Goal: Transaction & Acquisition: Book appointment/travel/reservation

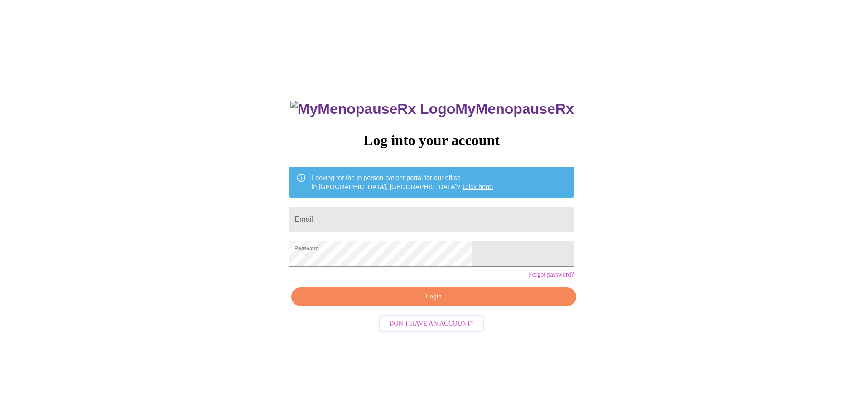
click at [384, 220] on input "Email" at bounding box center [431, 219] width 285 height 25
click at [443, 302] on span "Login" at bounding box center [434, 296] width 264 height 11
click at [428, 217] on input "[EMAIL_ADDRESS][DOMAIN_NAME]" at bounding box center [431, 219] width 285 height 25
drag, startPoint x: 428, startPoint y: 217, endPoint x: 258, endPoint y: 213, distance: 170.4
click at [258, 213] on div "MyMenopauseRx Log into your account Looking for the in person patient portal fo…" at bounding box center [432, 251] width 856 height 495
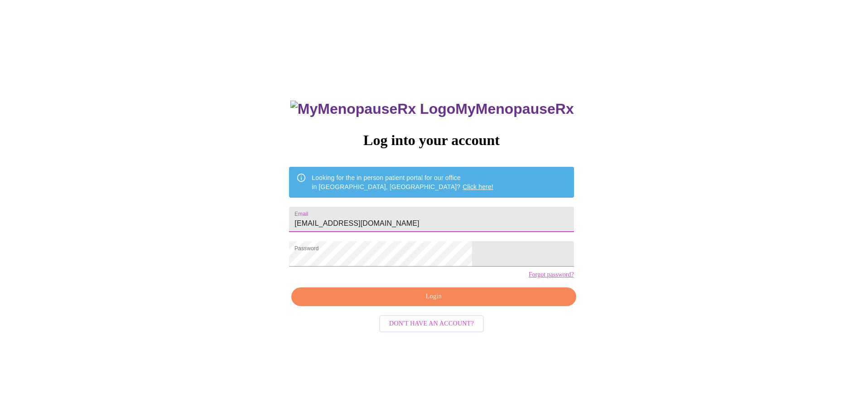
type input "[EMAIL_ADDRESS][DOMAIN_NAME]"
click at [423, 302] on span "Login" at bounding box center [434, 296] width 264 height 11
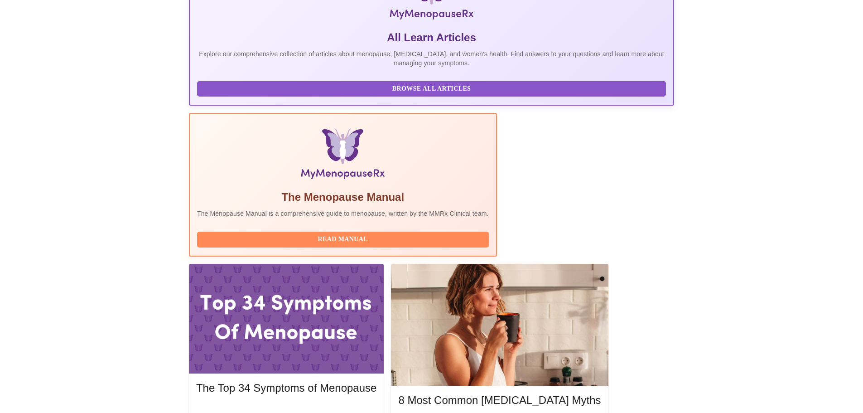
scroll to position [181, 0]
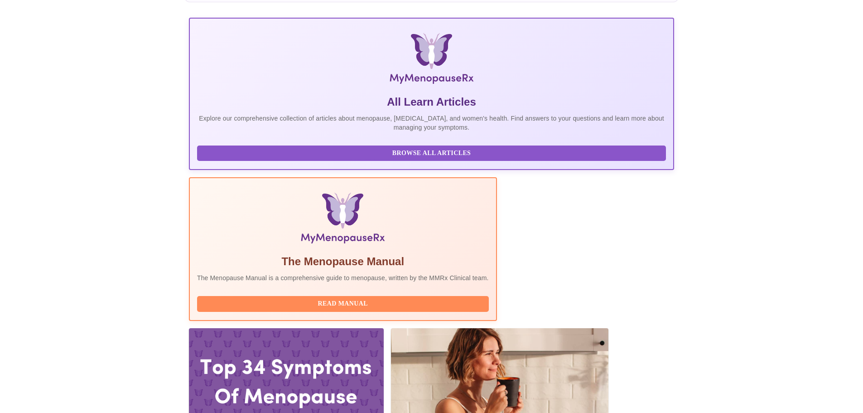
scroll to position [0, 0]
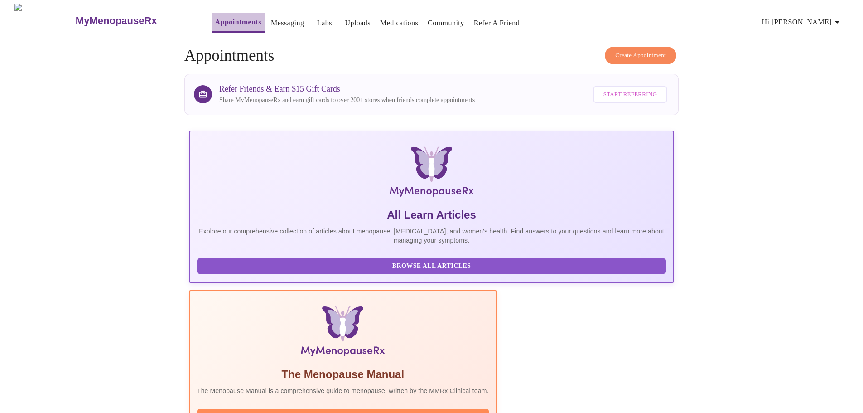
click at [215, 17] on link "Appointments" at bounding box center [238, 22] width 46 height 13
click at [647, 53] on span "Create Appointment" at bounding box center [640, 55] width 51 height 10
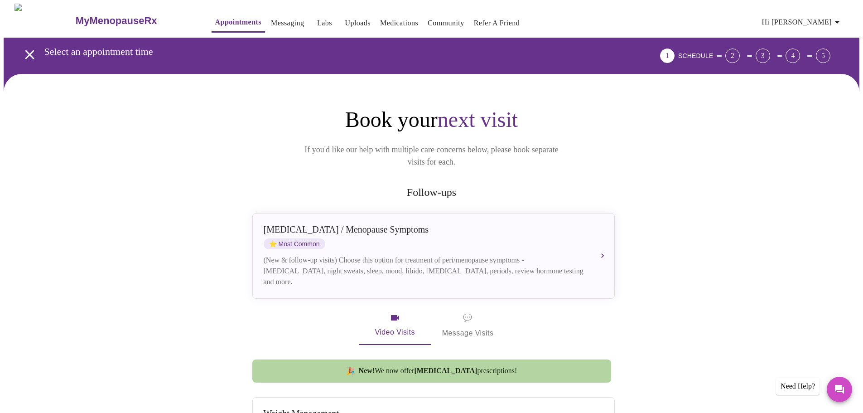
click at [271, 17] on link "Messaging" at bounding box center [287, 23] width 33 height 13
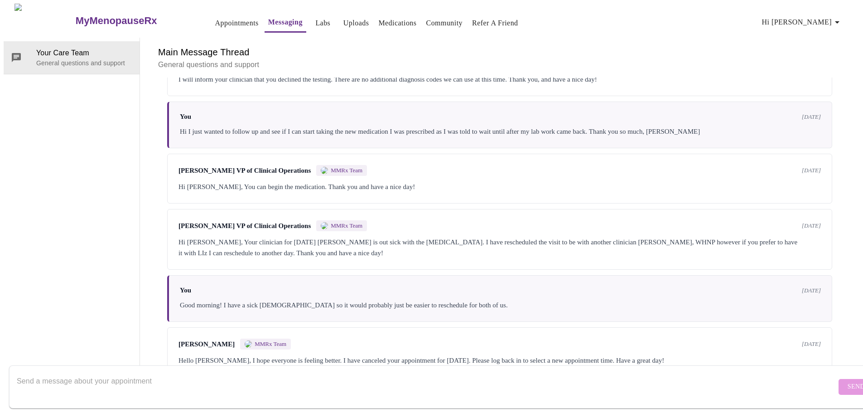
scroll to position [617, 0]
click at [95, 381] on textarea "Send a message about your appointment" at bounding box center [427, 386] width 820 height 29
type textarea "Good morning. My boss just moved a meeting on me to 11:30. I won't be able to m…"
click at [848, 381] on span "Send" at bounding box center [856, 386] width 17 height 11
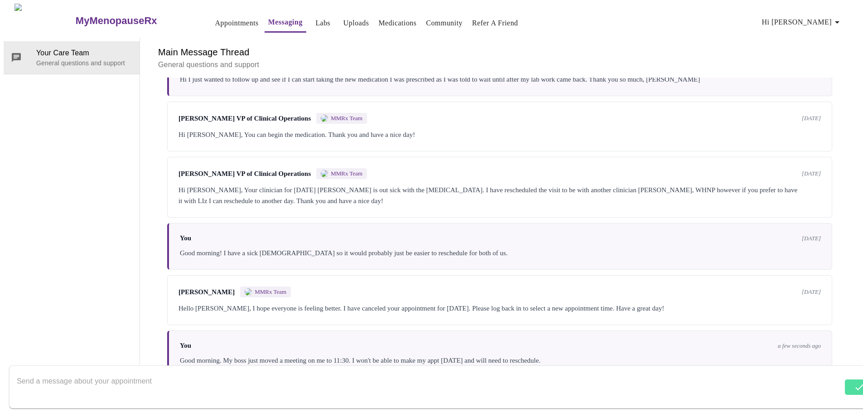
scroll to position [671, 0]
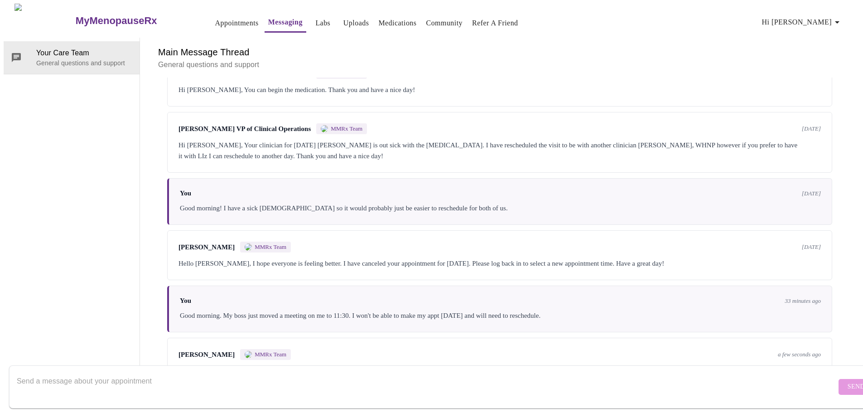
scroll to position [739, 0]
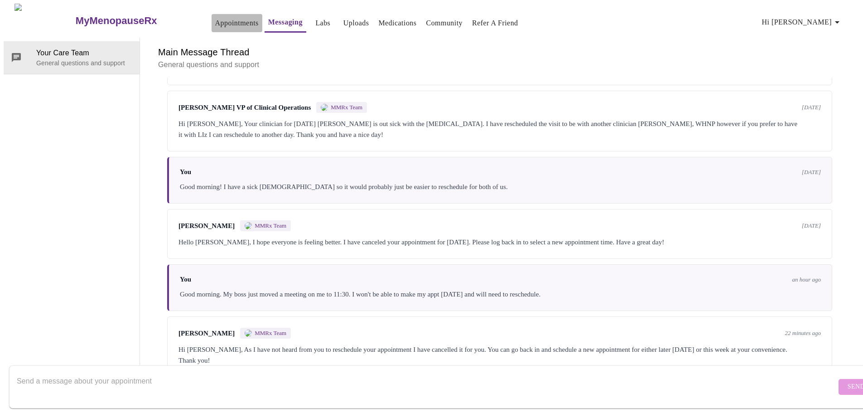
click at [215, 18] on link "Appointments" at bounding box center [237, 23] width 44 height 13
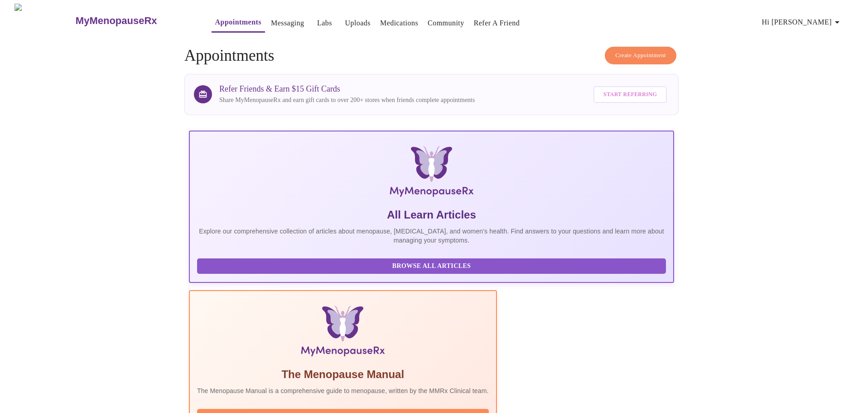
click at [660, 52] on span "Create Appointment" at bounding box center [640, 55] width 51 height 10
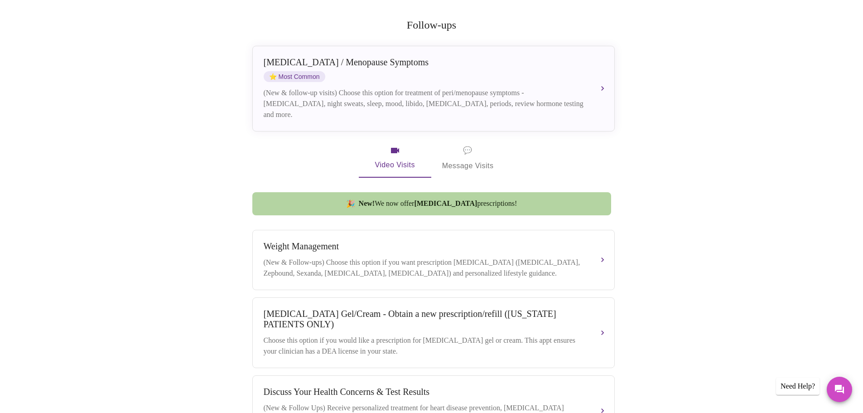
scroll to position [118, 0]
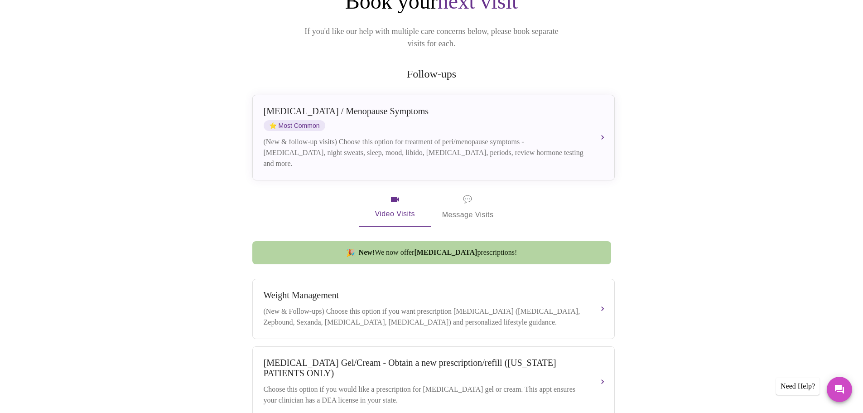
click at [461, 202] on span "💬 Message Visits" at bounding box center [468, 207] width 52 height 28
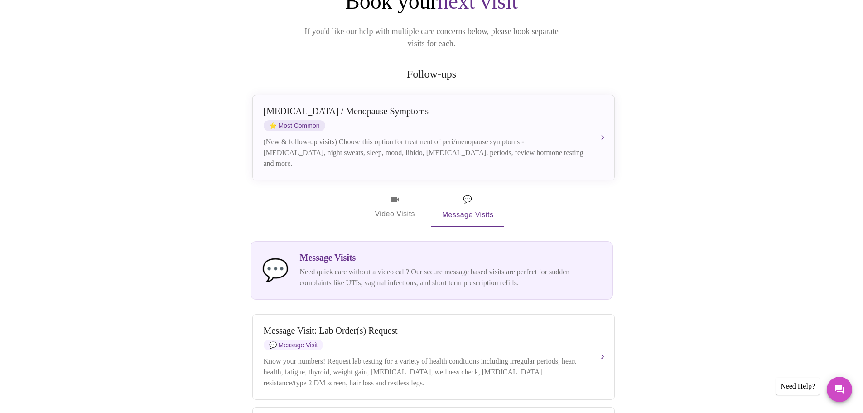
scroll to position [90, 0]
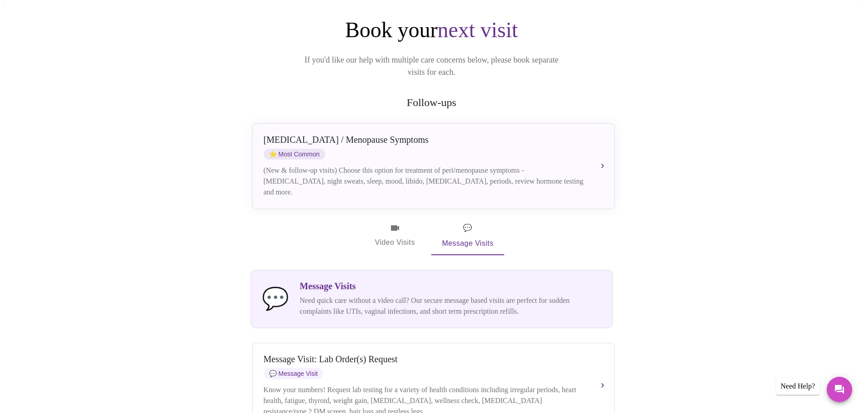
click at [397, 223] on span "Video Visits" at bounding box center [395, 236] width 51 height 26
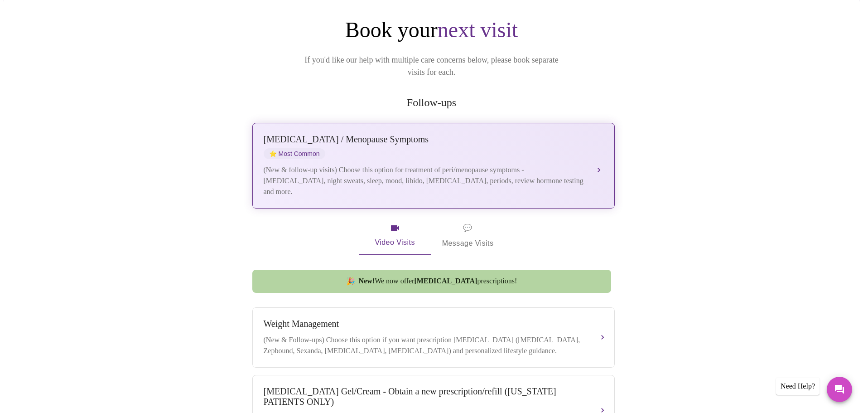
click at [380, 173] on div "(New & follow-up visits) Choose this option for treatment of peri/menopause sym…" at bounding box center [425, 181] width 322 height 33
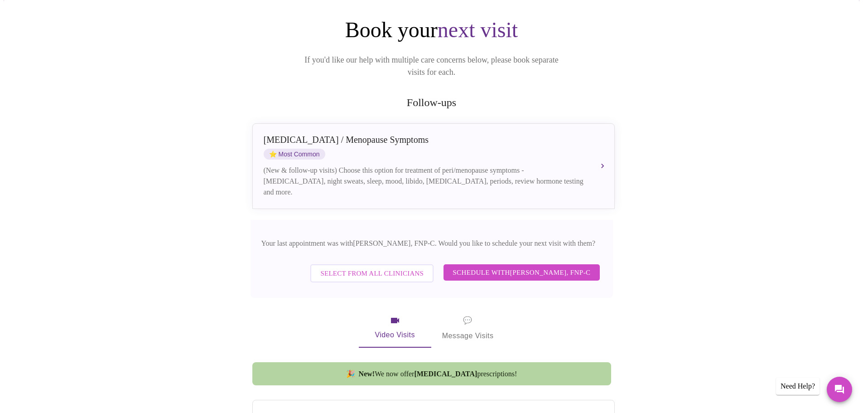
click at [373, 267] on span "Select from All Clinicians" at bounding box center [371, 273] width 103 height 12
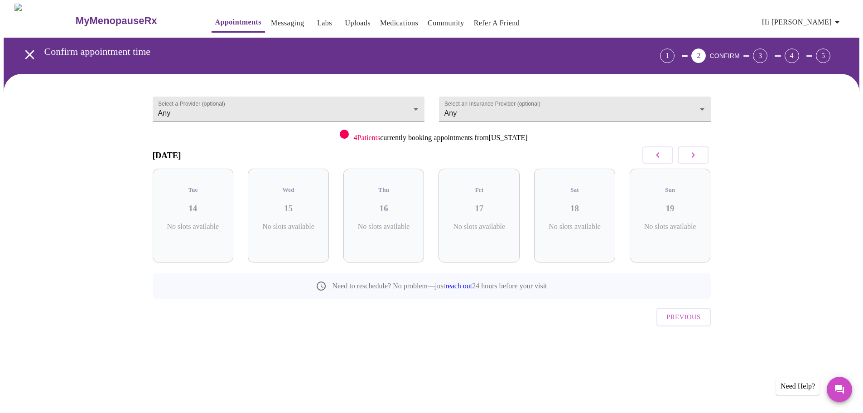
scroll to position [0, 0]
click at [211, 208] on div "Tue 14 5 Slots Left ( 31 Total)" at bounding box center [196, 216] width 81 height 94
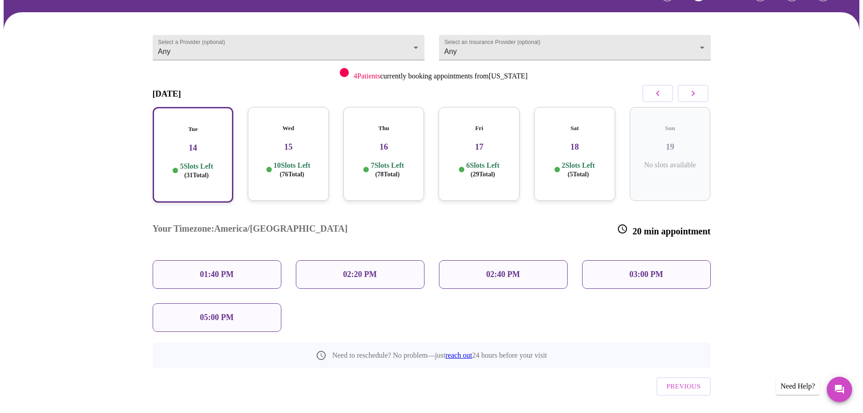
scroll to position [63, 0]
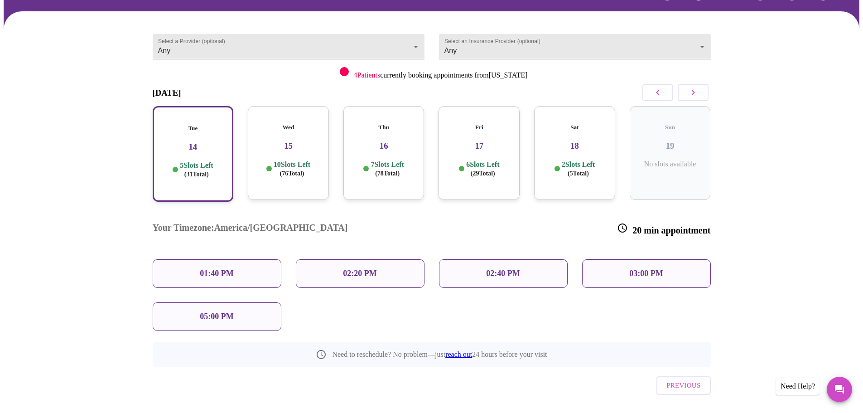
click at [368, 269] on p "02:20 PM" at bounding box center [360, 274] width 34 height 10
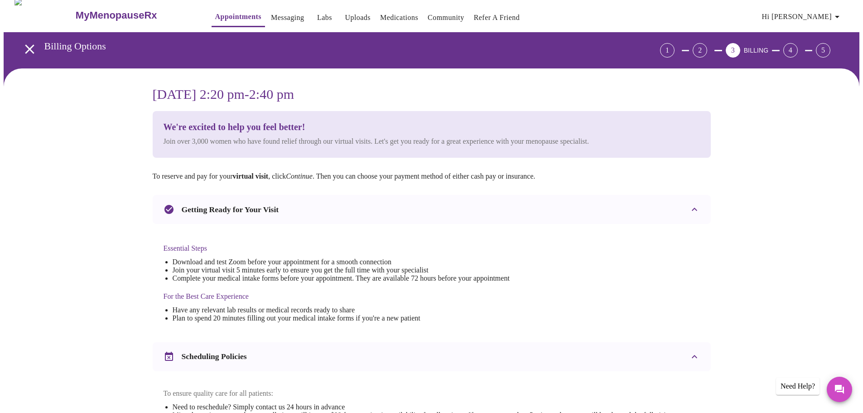
scroll to position [0, 0]
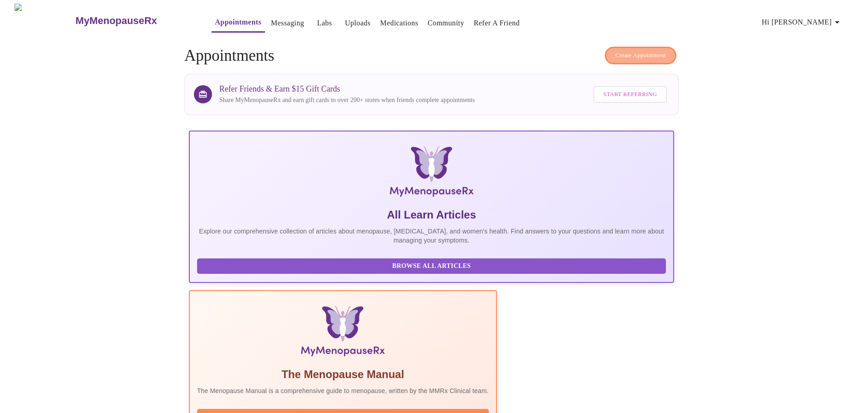
click at [635, 50] on span "Create Appointment" at bounding box center [640, 55] width 51 height 10
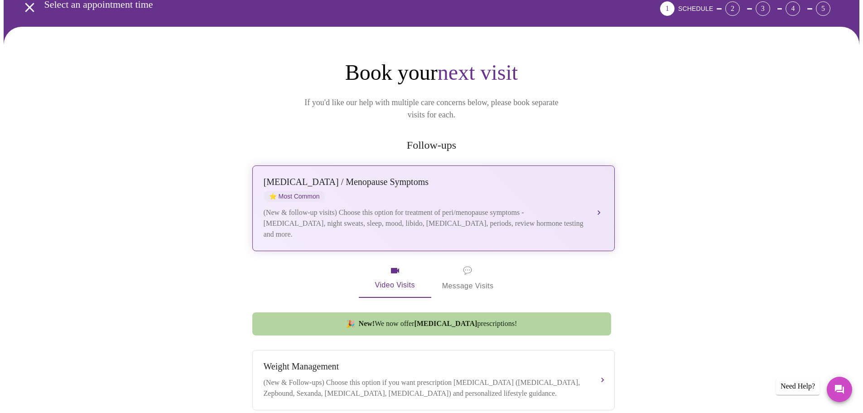
scroll to position [45, 0]
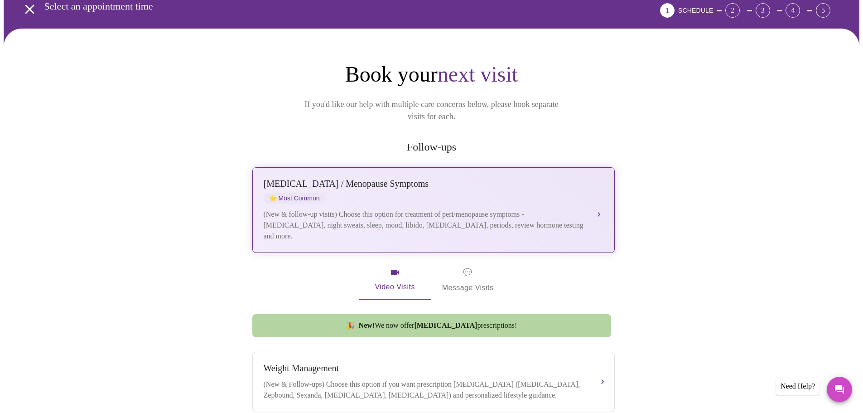
click at [387, 209] on div "(New & follow-up visits) Choose this option for treatment of peri/menopause sym…" at bounding box center [425, 225] width 322 height 33
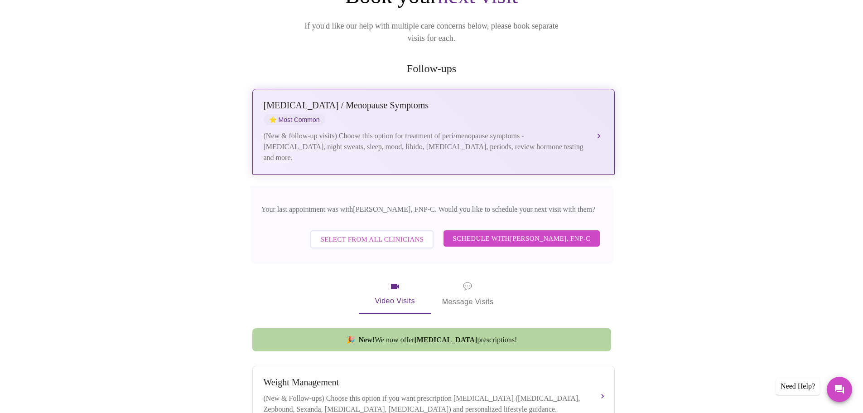
scroll to position [136, 0]
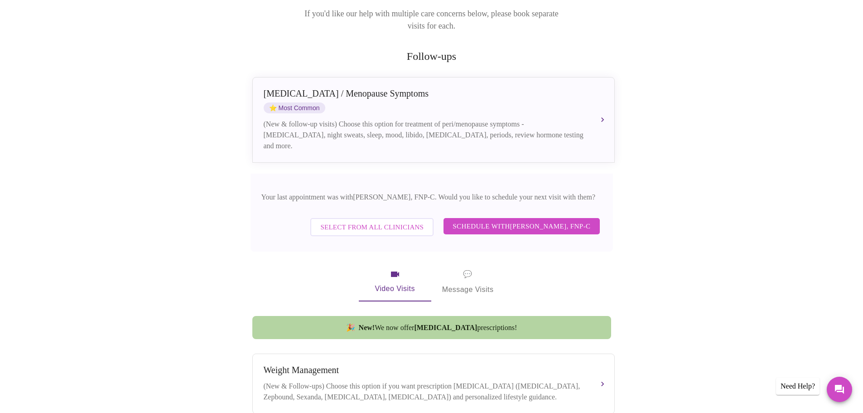
click at [351, 221] on span "Select from All Clinicians" at bounding box center [371, 227] width 103 height 12
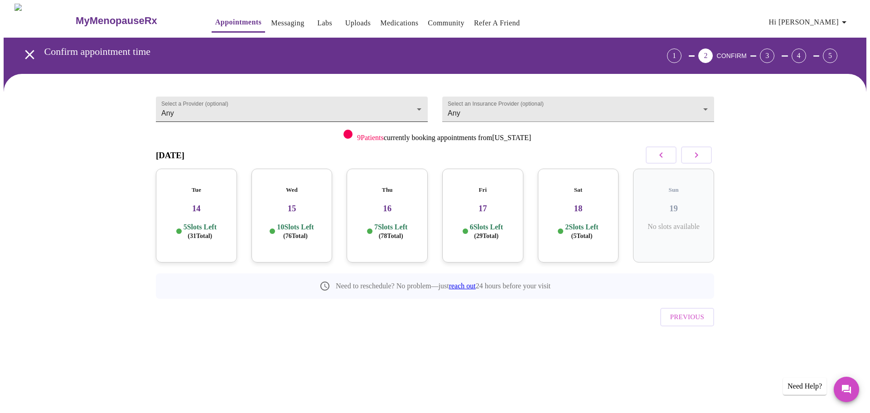
click at [288, 106] on body "MyMenopauseRx Appointments Messaging Labs Uploads Medications Community Refer a…" at bounding box center [435, 188] width 863 height 368
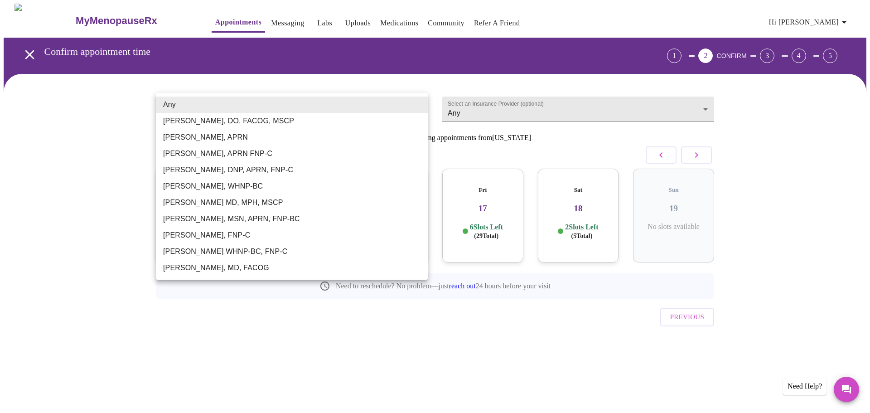
click at [165, 304] on div at bounding box center [435, 206] width 870 height 413
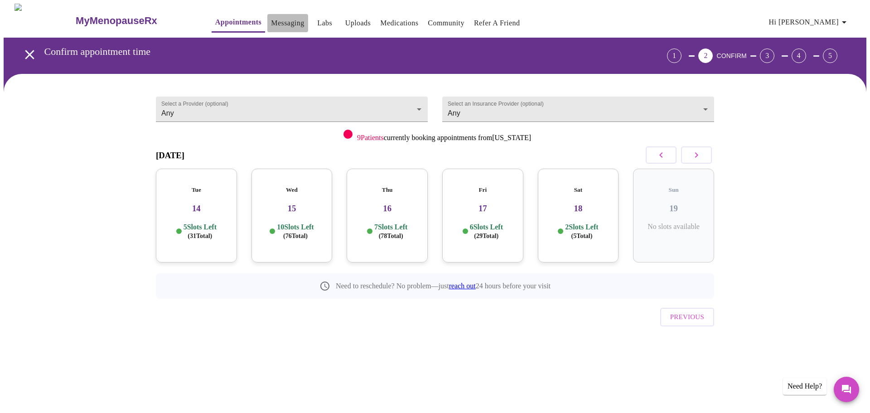
click at [271, 17] on link "Messaging" at bounding box center [287, 23] width 33 height 13
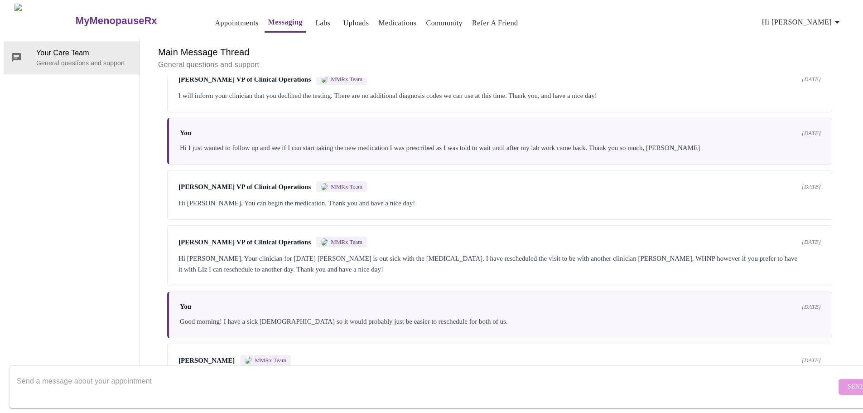
click at [215, 19] on link "Appointments" at bounding box center [237, 23] width 44 height 13
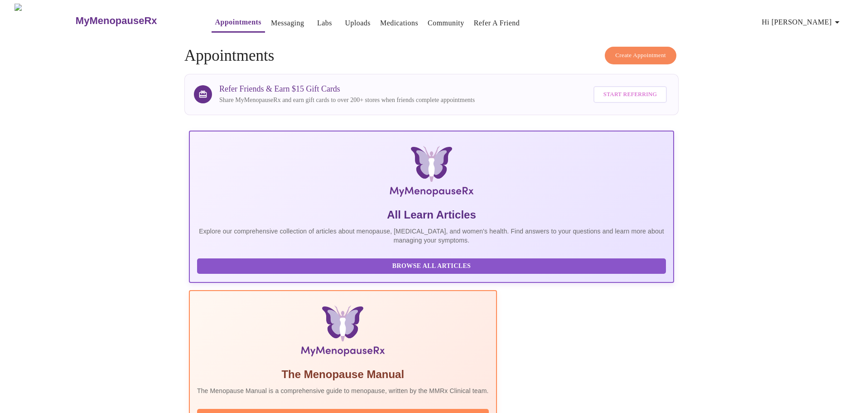
click at [639, 54] on span "Create Appointment" at bounding box center [640, 55] width 51 height 10
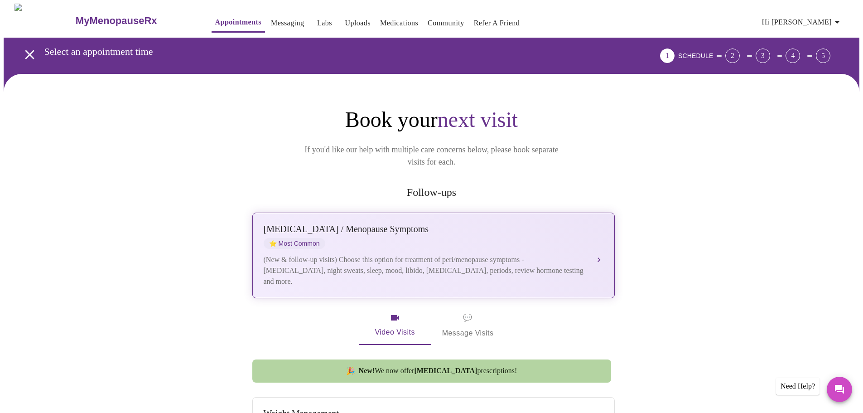
click at [299, 238] on span "⭐ Most Common" at bounding box center [295, 243] width 62 height 11
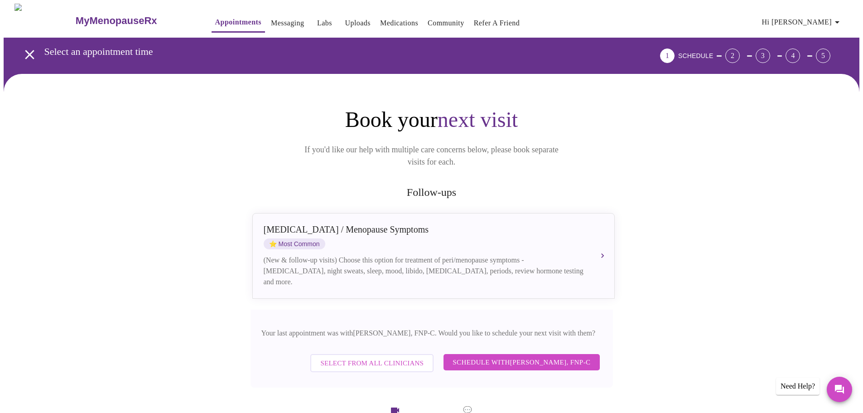
click at [341, 357] on span "Select from All Clinicians" at bounding box center [371, 363] width 103 height 12
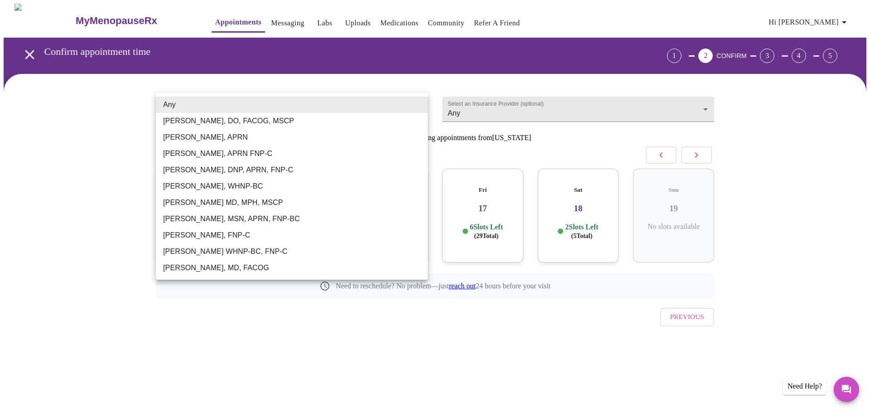
click at [252, 102] on body "MyMenopauseRx Appointments Messaging Labs Uploads Medications Community Refer a…" at bounding box center [435, 188] width 863 height 368
click at [196, 301] on div at bounding box center [435, 206] width 870 height 413
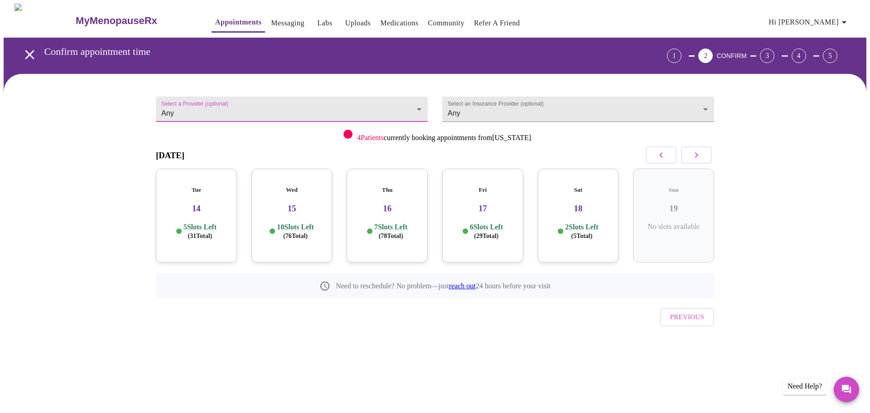
click at [27, 50] on icon "open drawer" at bounding box center [29, 54] width 9 height 9
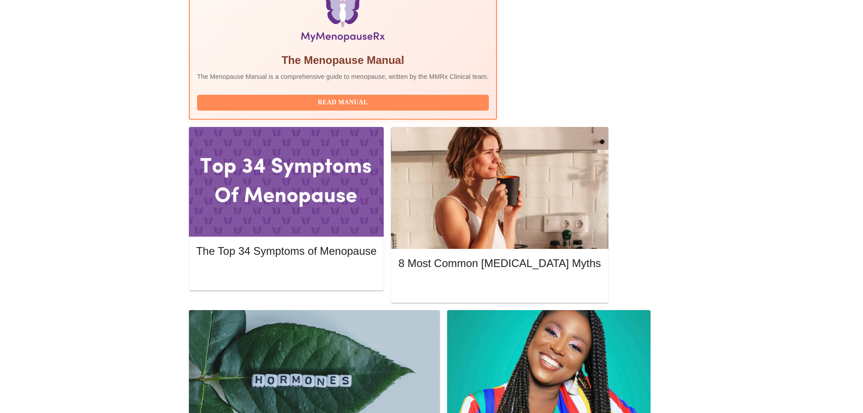
scroll to position [317, 0]
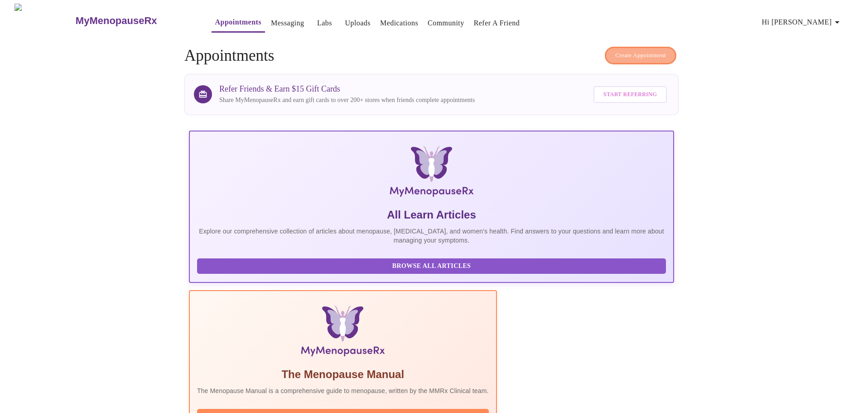
click at [621, 50] on span "Create Appointment" at bounding box center [640, 55] width 51 height 10
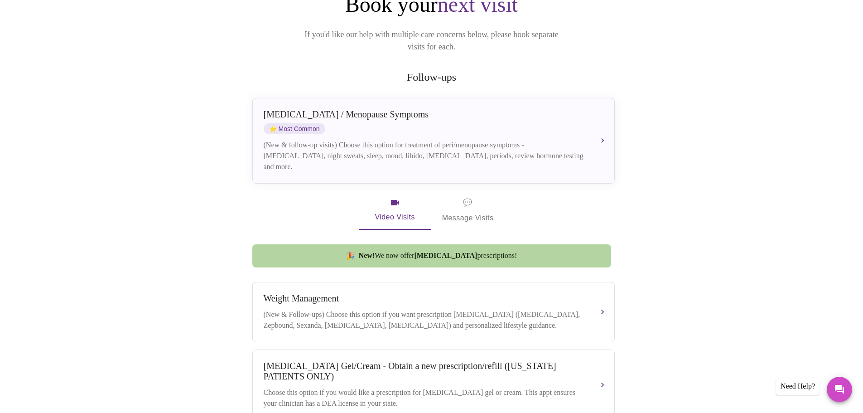
scroll to position [136, 0]
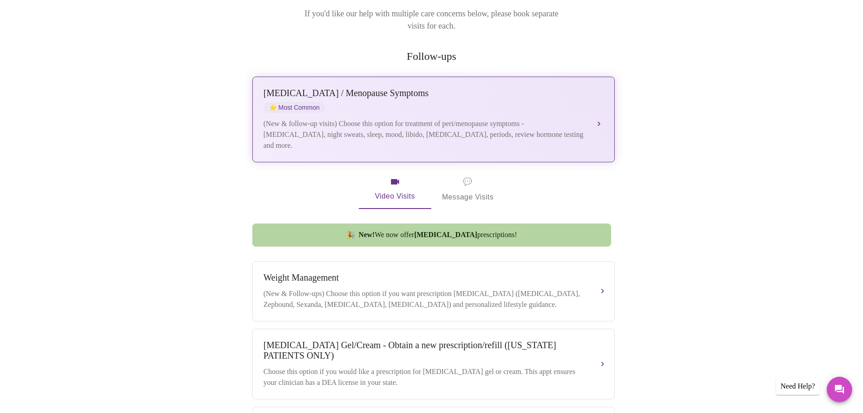
click at [468, 121] on div "(New & follow-up visits) Choose this option for treatment of peri/menopause sym…" at bounding box center [425, 134] width 322 height 33
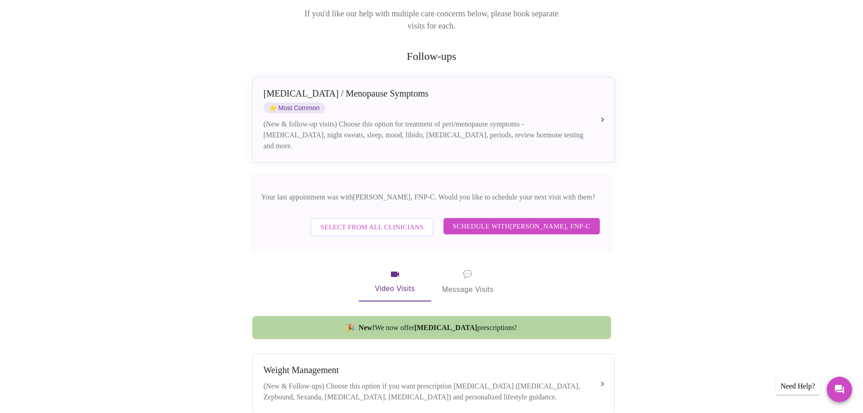
click at [485, 220] on span "Schedule with Elizabeth Hederman, FNP-C" at bounding box center [522, 226] width 138 height 12
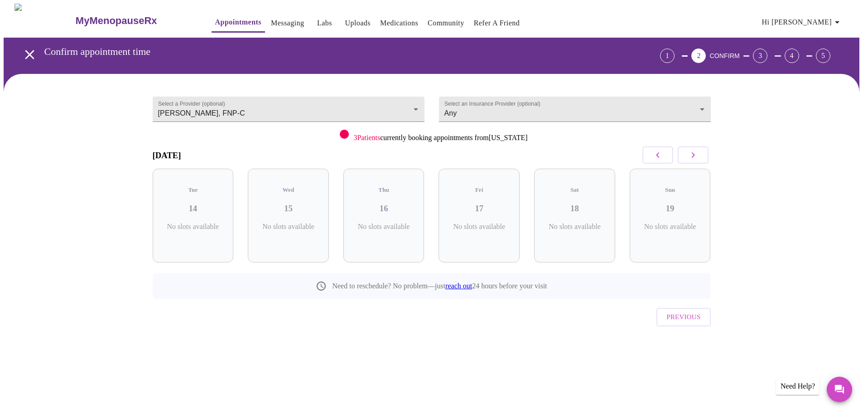
scroll to position [0, 0]
click at [396, 223] on p "6 Slots Left ( 8 Total)" at bounding box center [390, 232] width 33 height 18
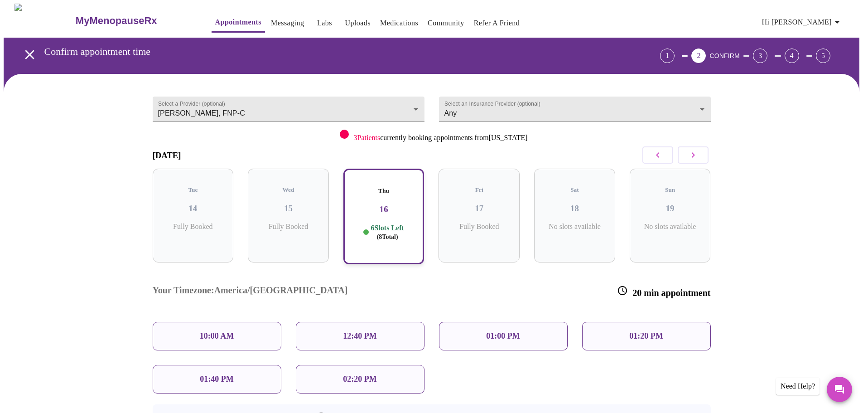
click at [630, 322] on div "01:20 PM" at bounding box center [646, 336] width 129 height 29
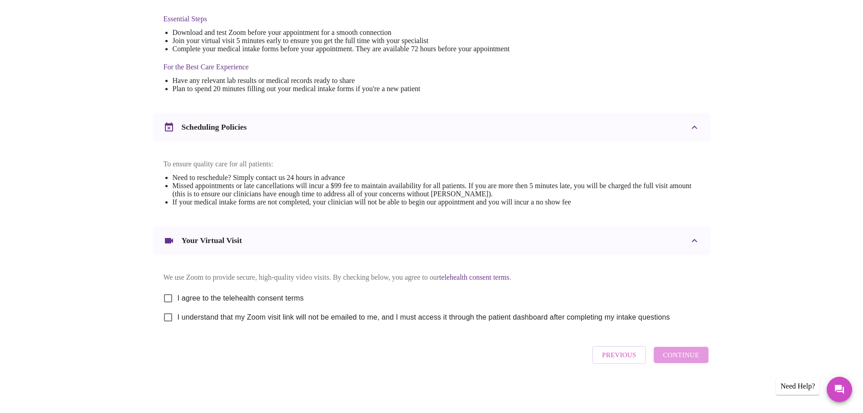
scroll to position [244, 0]
click at [170, 294] on input "I agree to the telehealth consent terms" at bounding box center [168, 298] width 19 height 19
checkbox input "true"
click at [167, 316] on input "I understand that my Zoom visit link will not be emailed to me, and I must acce…" at bounding box center [168, 317] width 19 height 19
checkbox input "true"
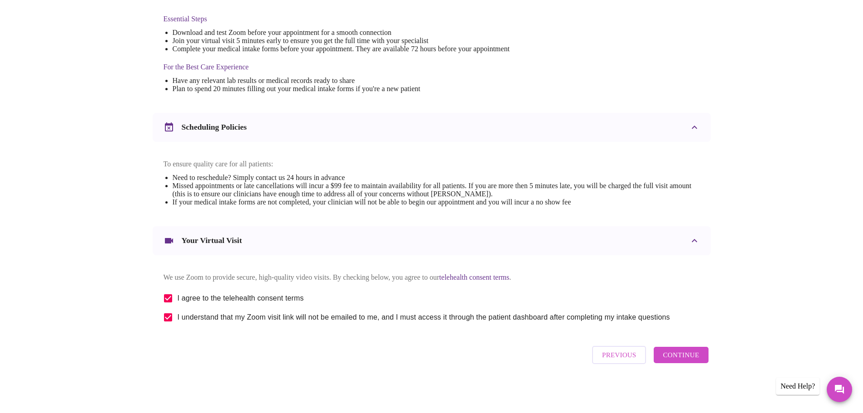
click at [687, 356] on span "Continue" at bounding box center [681, 355] width 36 height 12
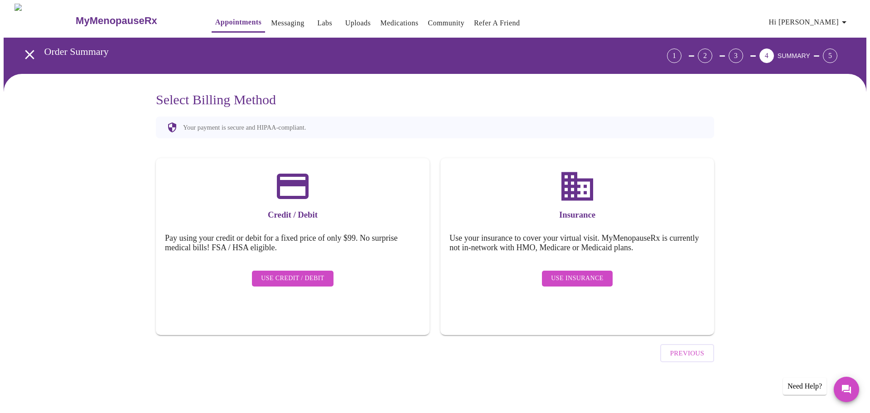
click at [586, 273] on span "Use Insurance" at bounding box center [577, 278] width 52 height 11
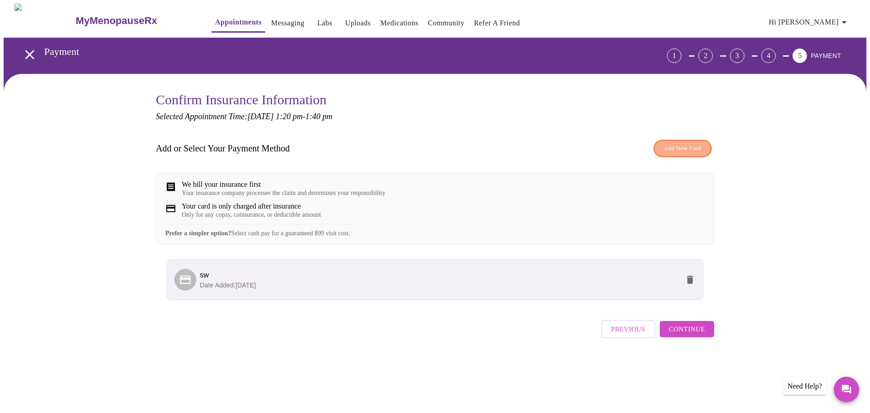
click at [672, 152] on span "Add New Card" at bounding box center [683, 148] width 38 height 10
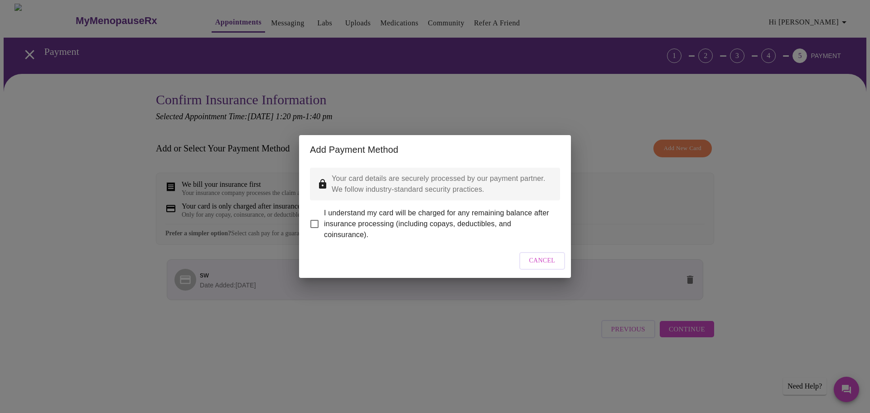
click at [551, 261] on span "Cancel" at bounding box center [542, 260] width 26 height 11
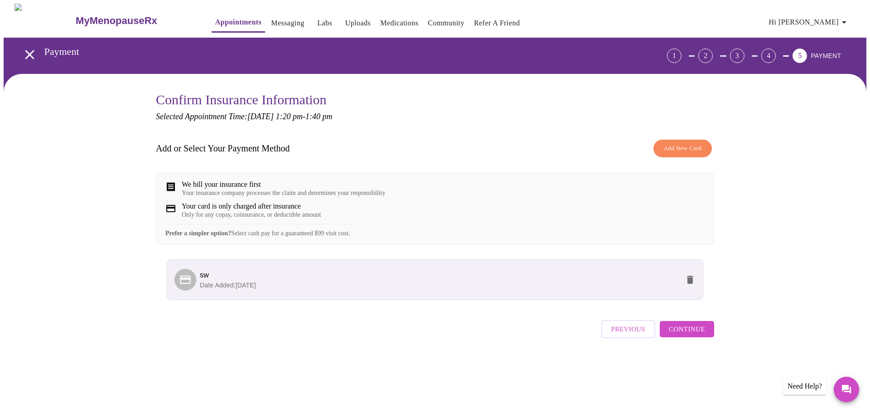
click at [680, 335] on span "Continue" at bounding box center [687, 329] width 36 height 12
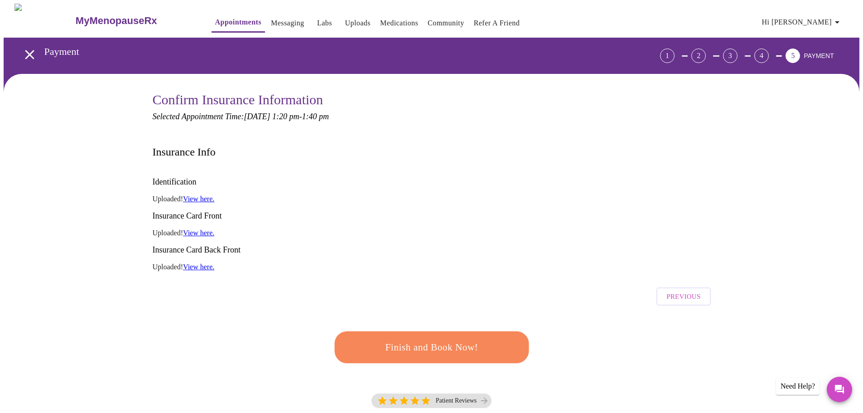
click at [427, 331] on button "Finish and Book Now!" at bounding box center [431, 347] width 194 height 32
